Goal: Information Seeking & Learning: Learn about a topic

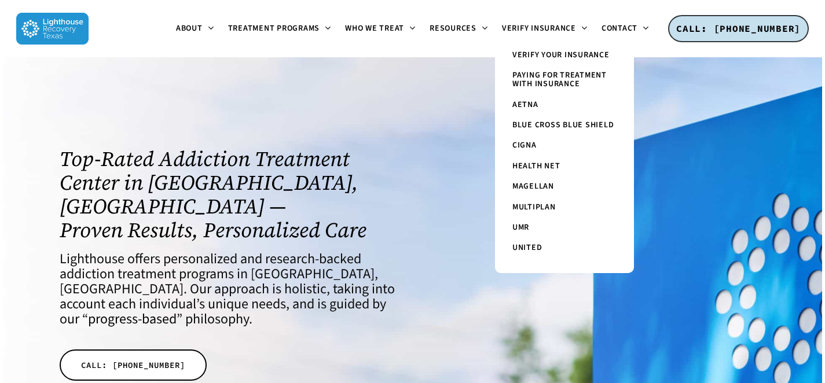
click at [522, 73] on span "Paying for Treatment with Insurance" at bounding box center [560, 79] width 94 height 20
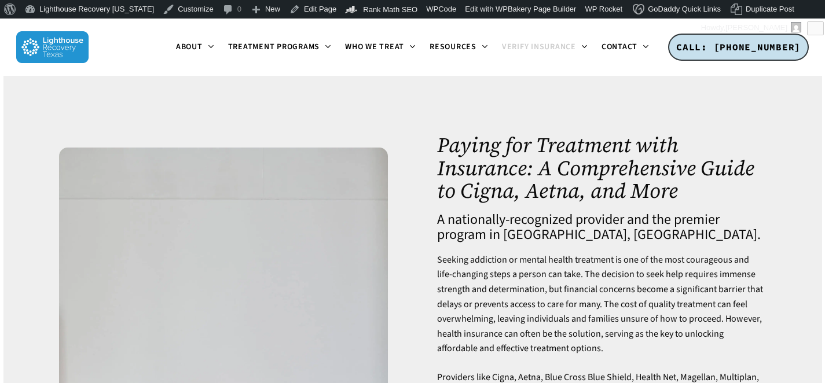
click at [53, 52] on img at bounding box center [52, 47] width 72 height 32
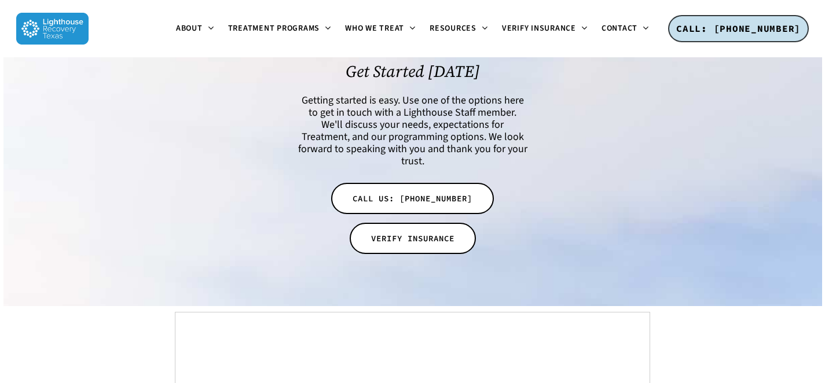
scroll to position [3873, 0]
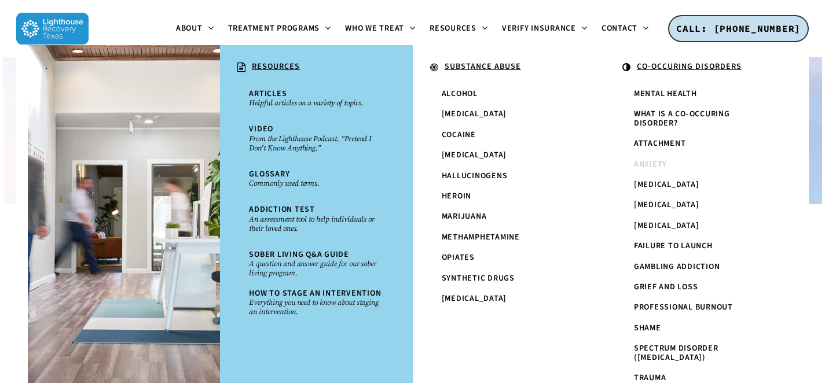
click at [657, 162] on span "Anxiety" at bounding box center [650, 165] width 33 height 12
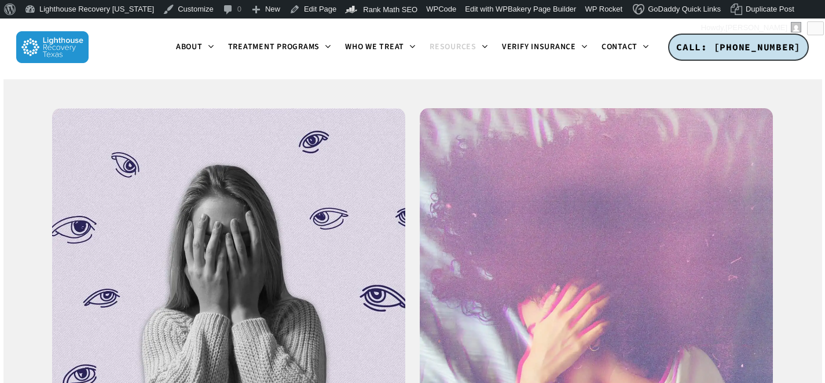
scroll to position [1461, 0]
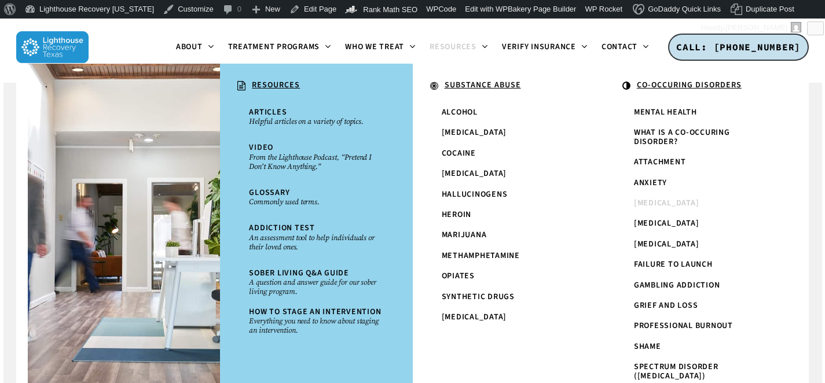
click at [658, 200] on span "[MEDICAL_DATA]" at bounding box center [666, 203] width 65 height 12
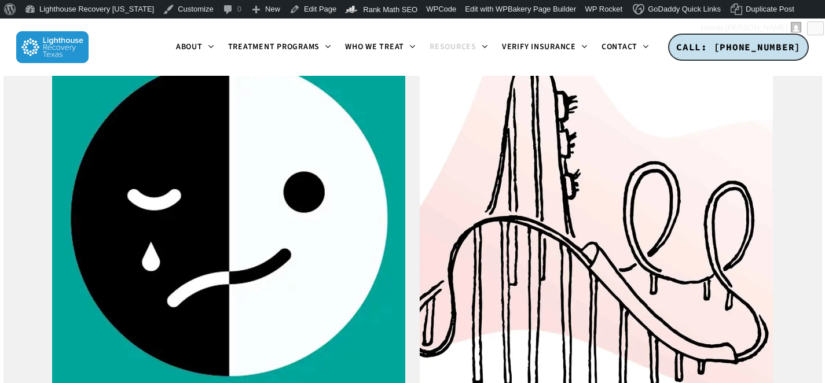
scroll to position [1507, 0]
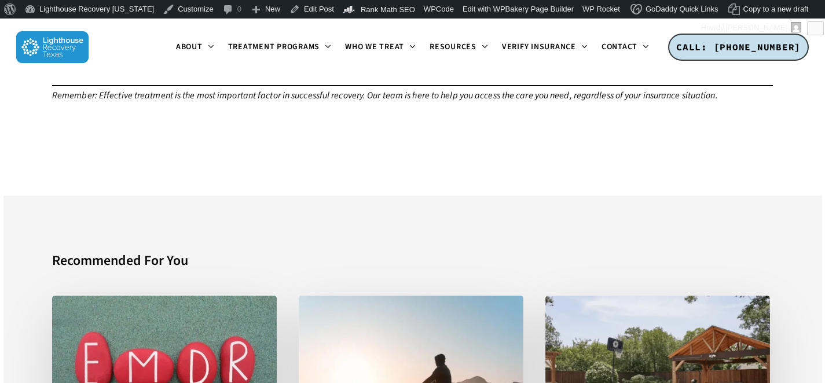
scroll to position [3538, 0]
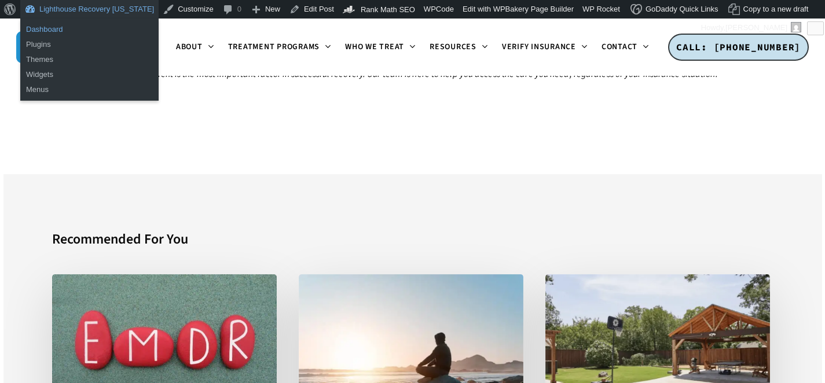
click at [35, 28] on link "Dashboard" at bounding box center [89, 29] width 138 height 15
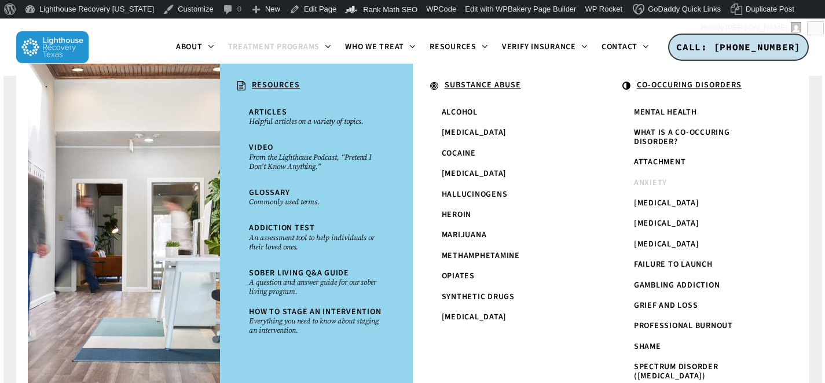
click at [655, 181] on span "Anxiety" at bounding box center [650, 183] width 33 height 12
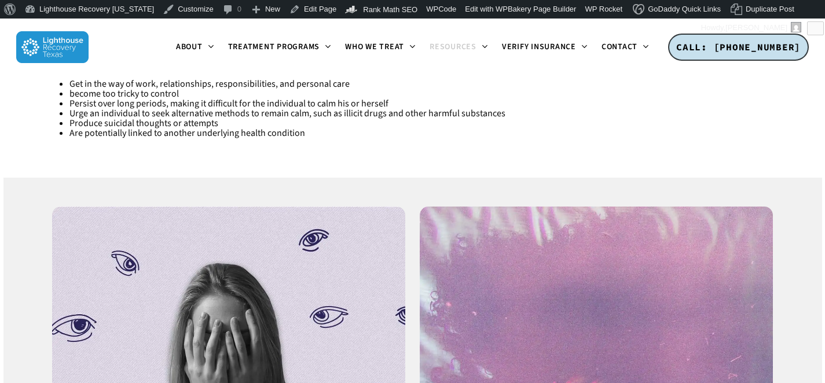
scroll to position [1506, 0]
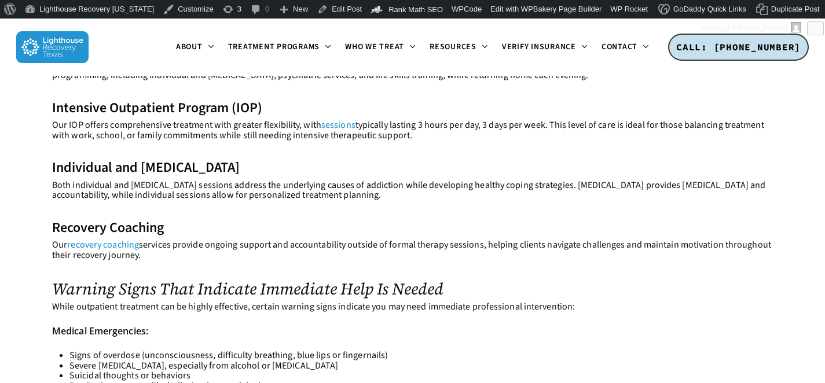
scroll to position [3259, 0]
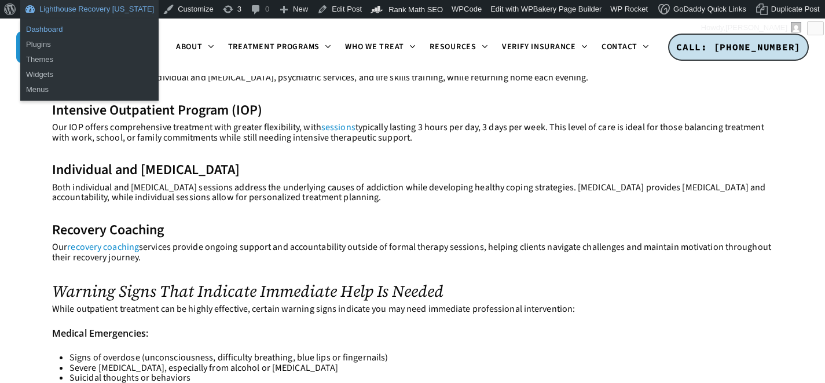
click at [68, 27] on link "Dashboard" at bounding box center [89, 29] width 138 height 15
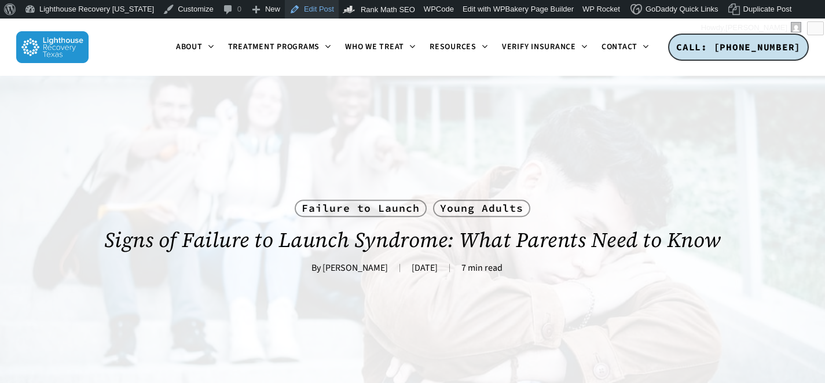
click at [291, 10] on link "Edit Post" at bounding box center [312, 9] width 54 height 19
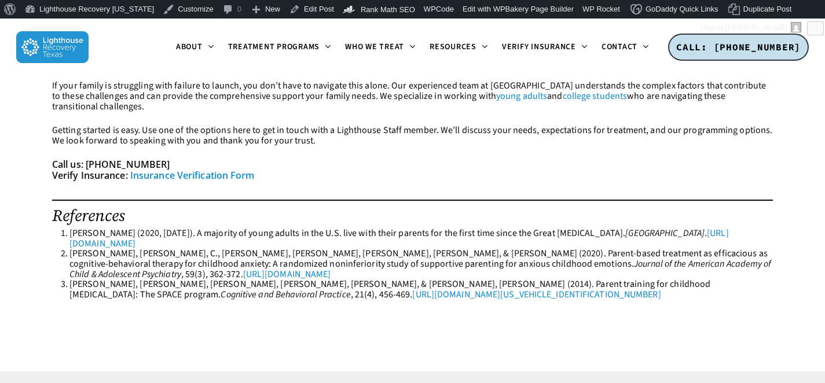
scroll to position [3670, 0]
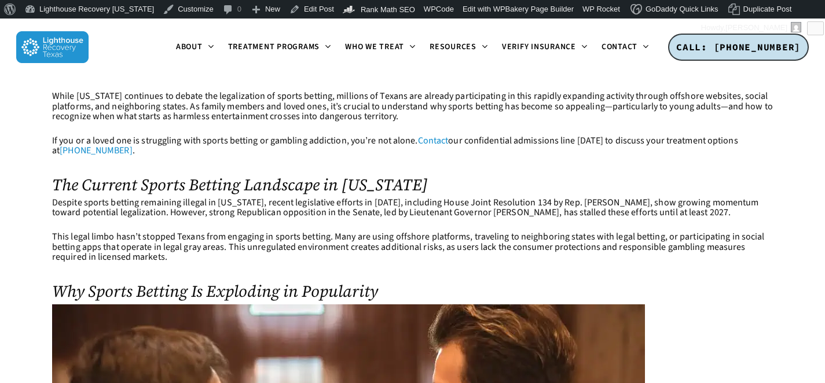
scroll to position [359, 0]
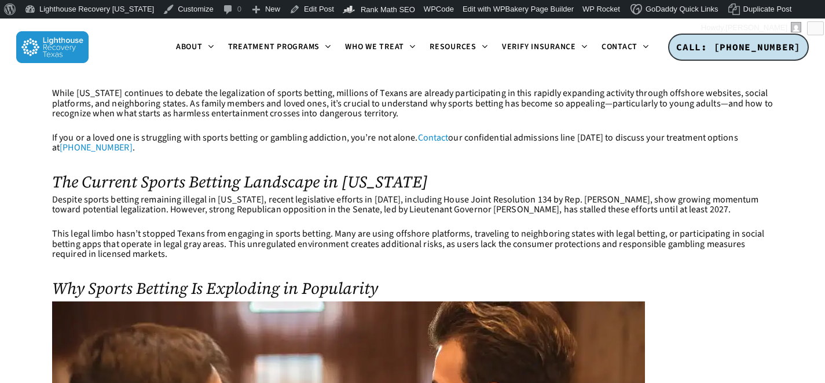
click at [210, 107] on p "While [US_STATE] continues to debate the legalization of sports betting, millio…" at bounding box center [412, 111] width 721 height 45
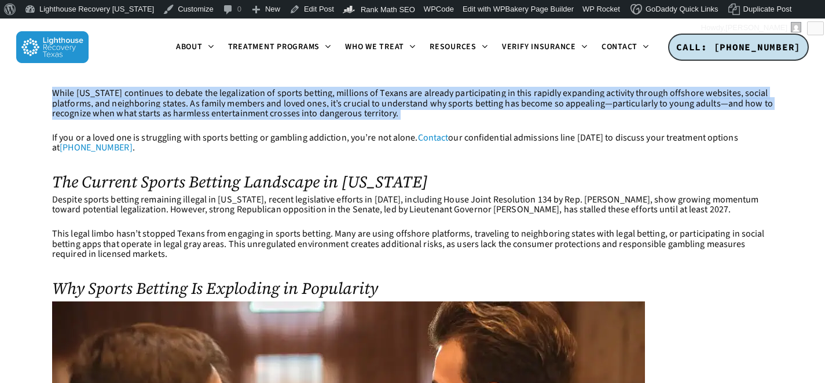
copy div "While [US_STATE] continues to debate the legalization of sports betting, millio…"
